Goal: Transaction & Acquisition: Purchase product/service

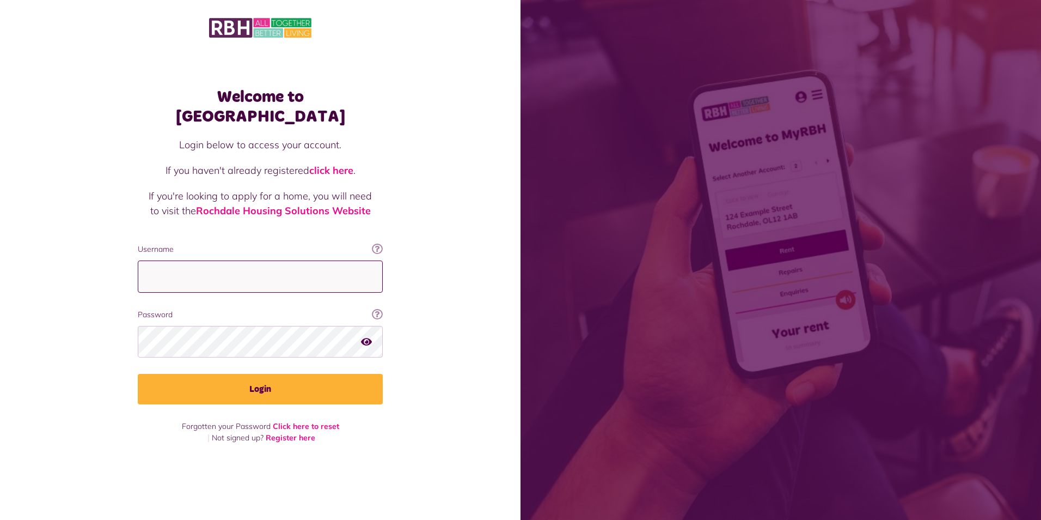
click at [247, 278] on input "Username" at bounding box center [260, 276] width 245 height 32
type input "**********"
click at [138, 374] on button "Login" at bounding box center [260, 389] width 245 height 31
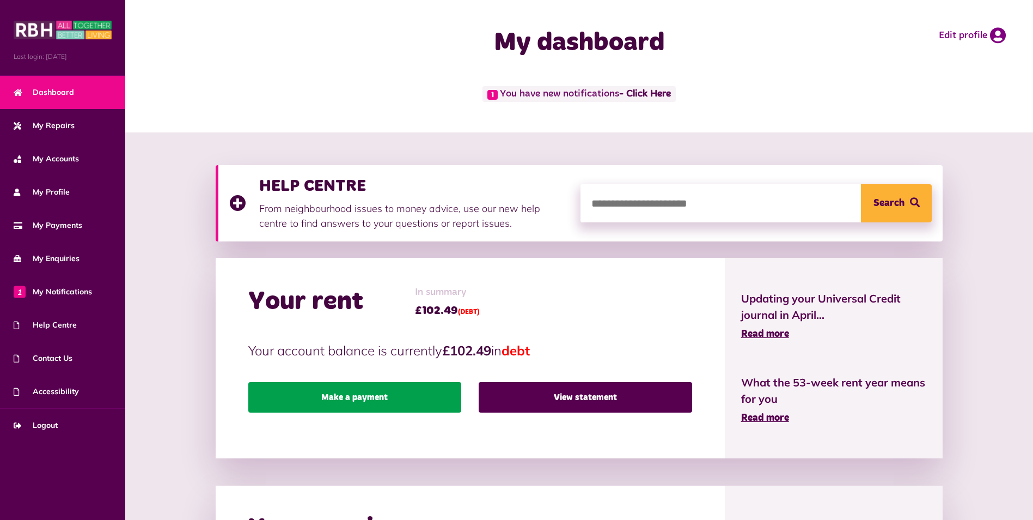
click at [430, 397] on link "Make a payment" at bounding box center [354, 397] width 213 height 31
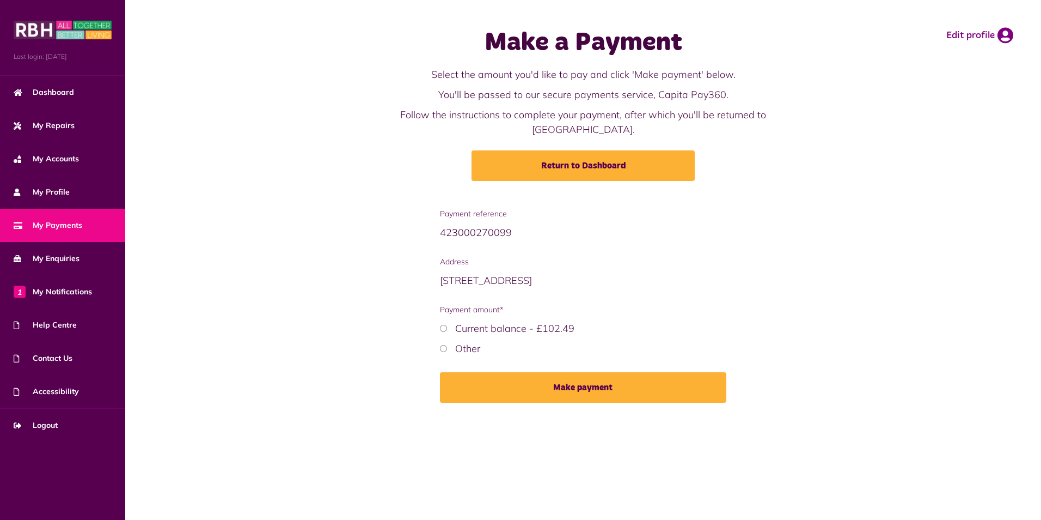
click at [441, 321] on div "Current balance - £102.49" at bounding box center [583, 328] width 287 height 15
click at [450, 321] on div "Current balance - £102.49" at bounding box center [583, 328] width 287 height 15
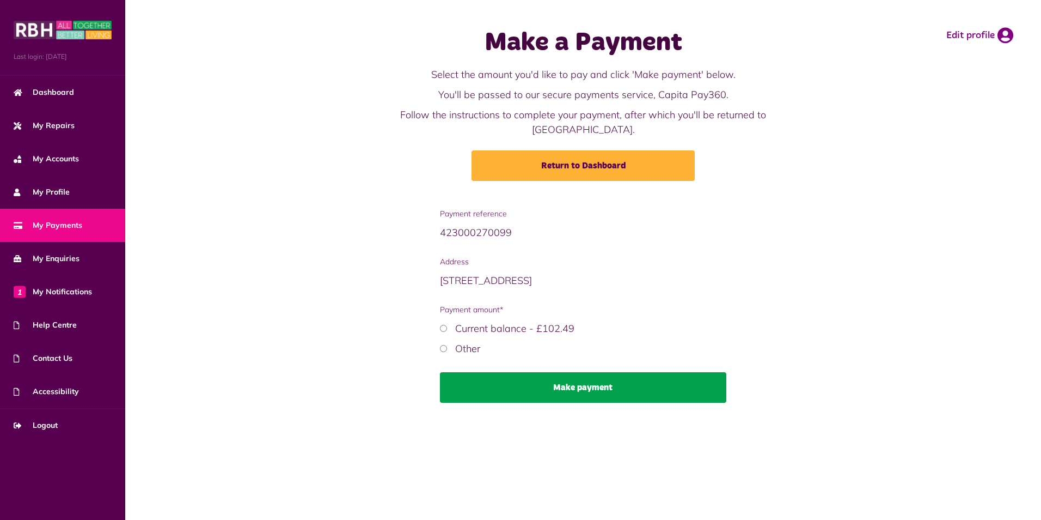
click at [494, 372] on button "Make payment" at bounding box center [583, 387] width 287 height 31
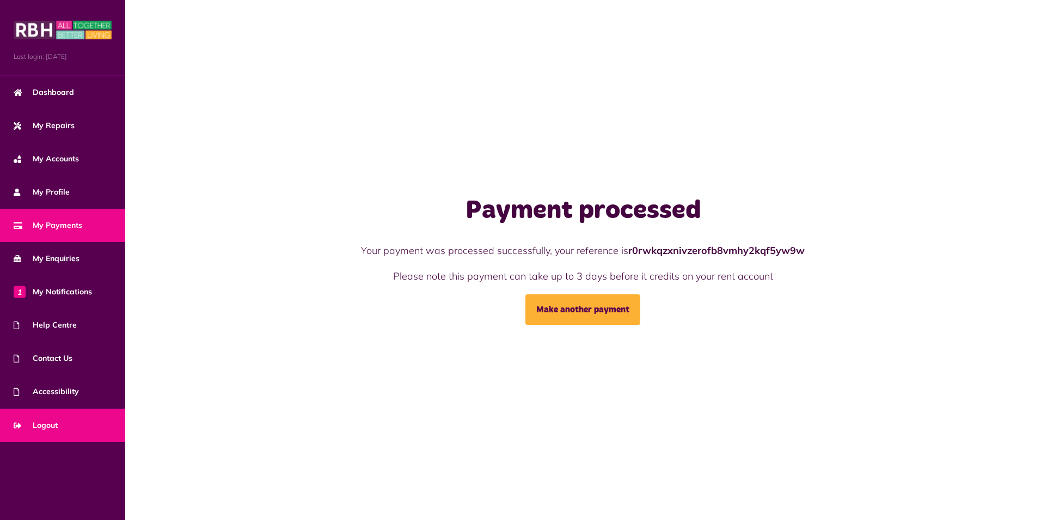
click at [57, 430] on span "Logout" at bounding box center [36, 424] width 44 height 11
